Goal: Task Accomplishment & Management: Manage account settings

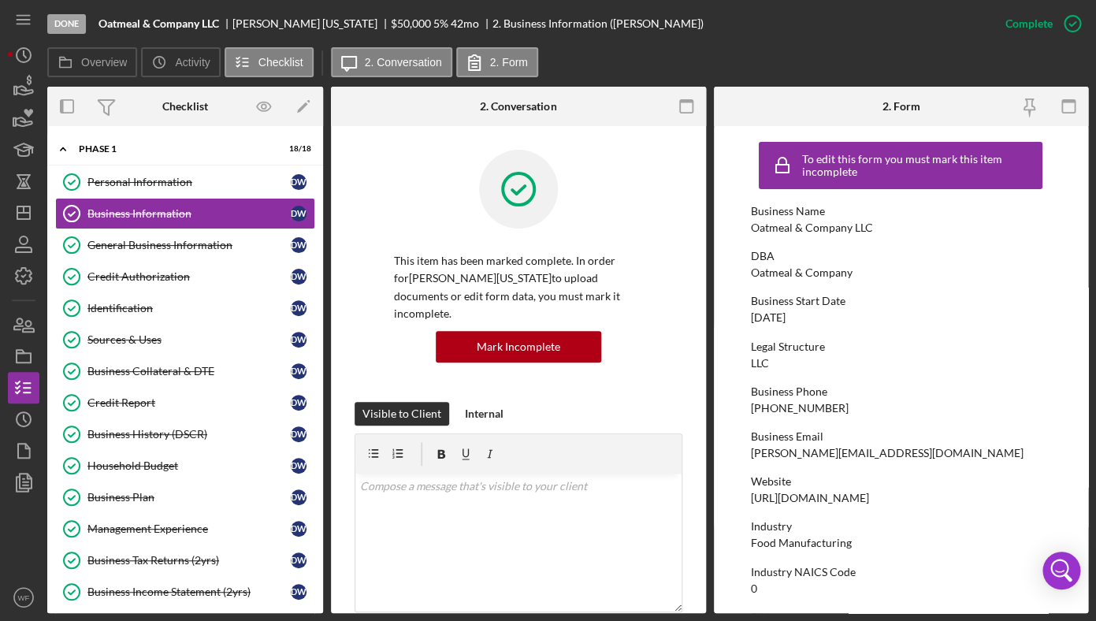
scroll to position [20, 0]
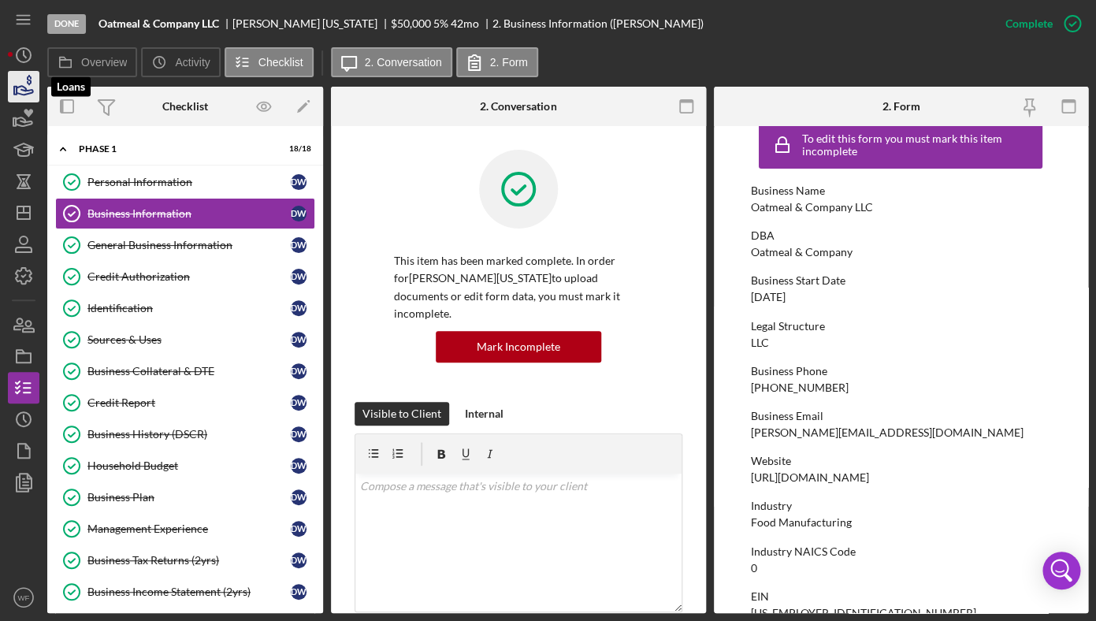
click at [20, 80] on icon "button" at bounding box center [23, 86] width 39 height 39
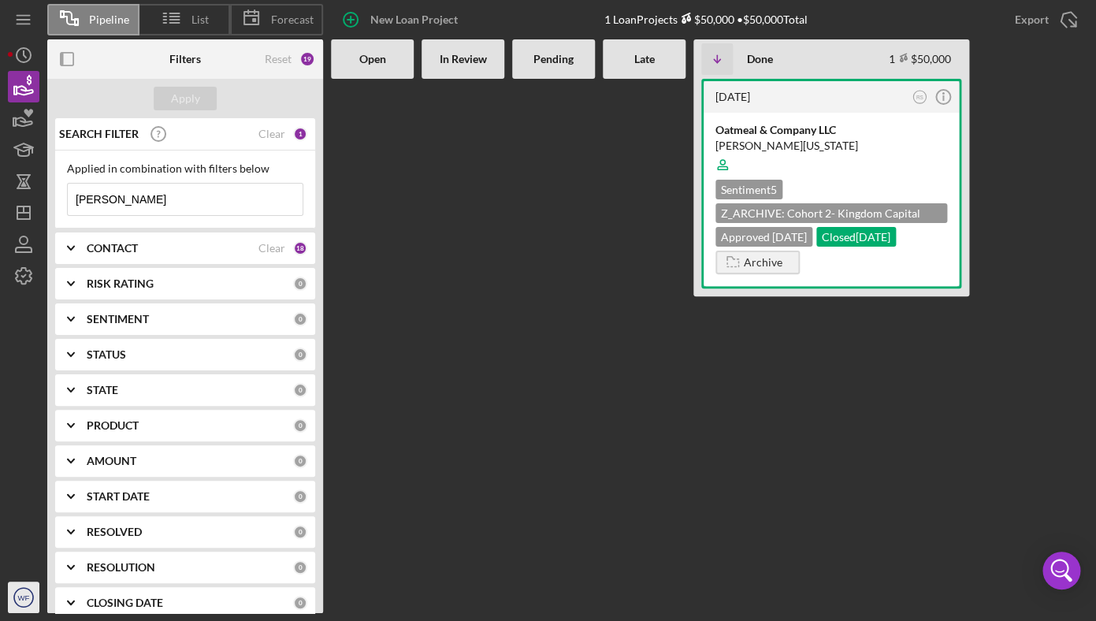
click at [24, 597] on text "WF" at bounding box center [24, 597] width 12 height 9
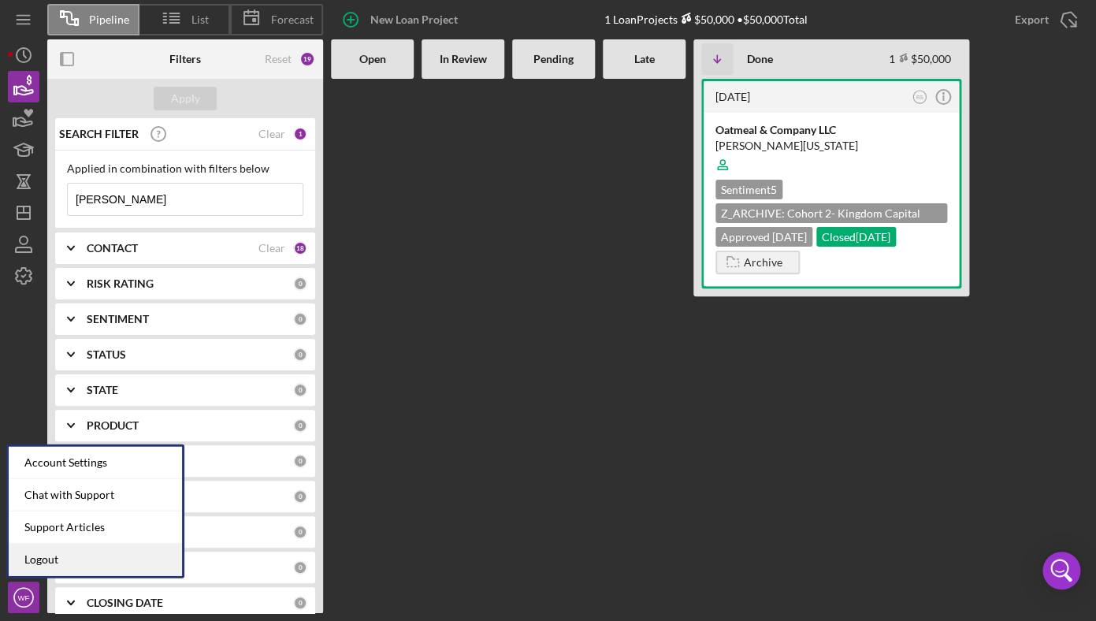
click at [66, 557] on link "Logout" at bounding box center [95, 560] width 173 height 32
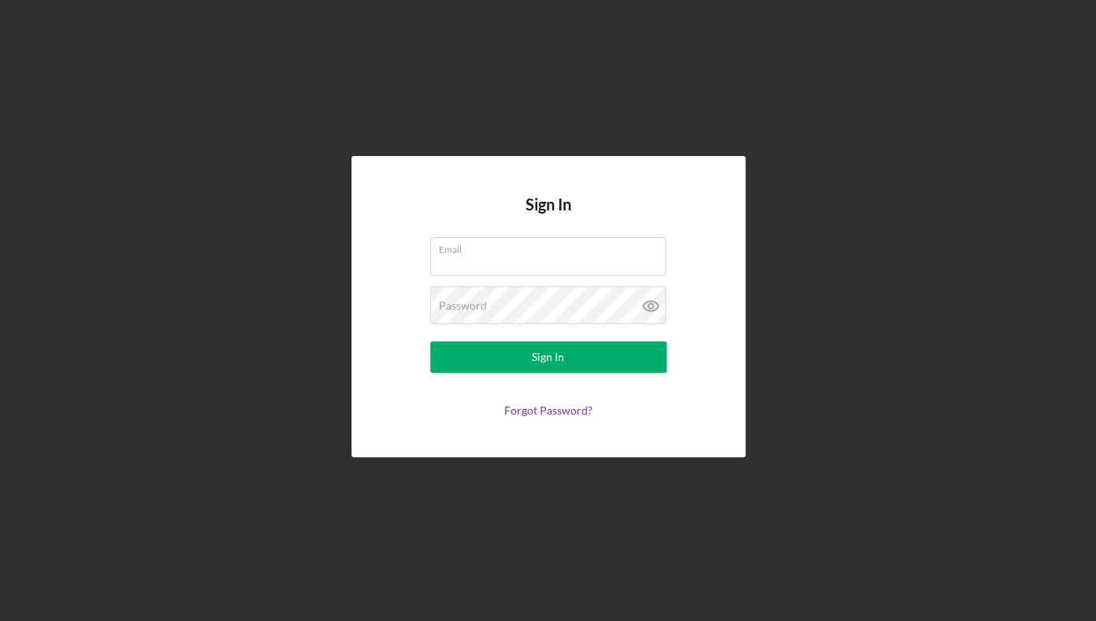
type input "[PERSON_NAME][EMAIL_ADDRESS][DOMAIN_NAME]"
click at [430, 237] on div at bounding box center [430, 237] width 0 height 0
click at [850, 183] on div "Sign In Email [PERSON_NAME][EMAIL_ADDRESS][DOMAIN_NAME] Password Sign In Forgot…" at bounding box center [548, 306] width 1081 height 613
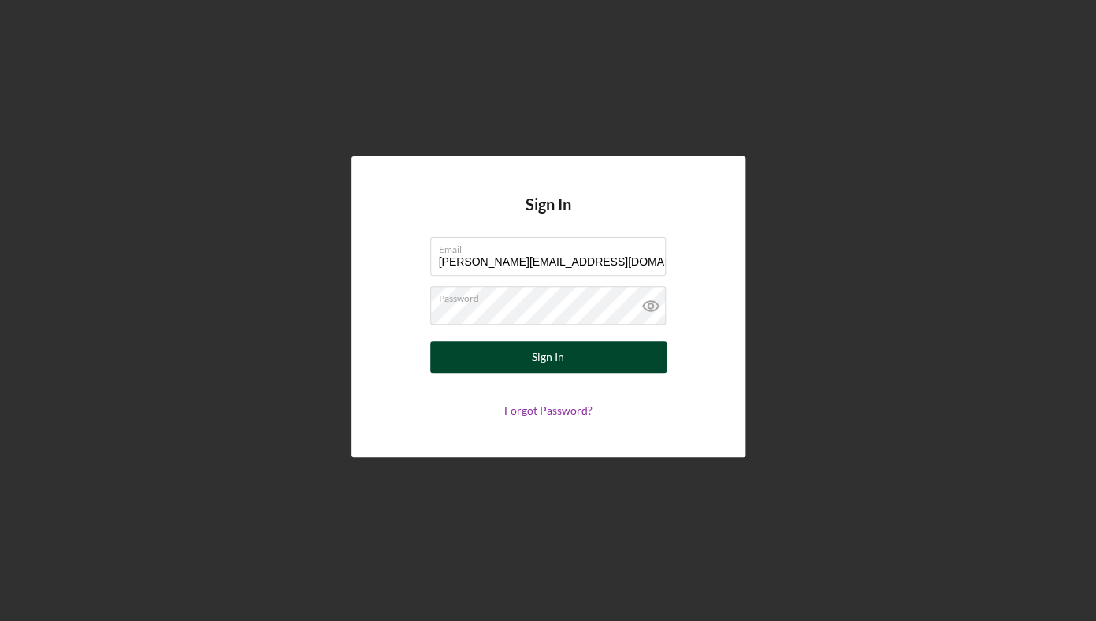
click at [504, 359] on button "Sign In" at bounding box center [548, 357] width 236 height 32
